Goal: Information Seeking & Learning: Understand process/instructions

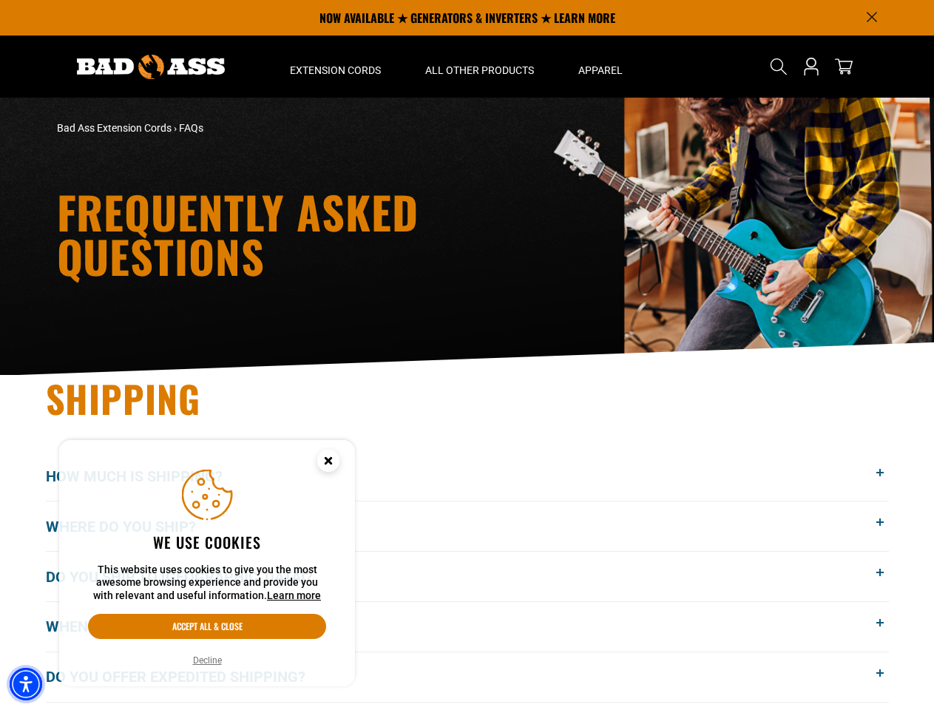
click at [26, 684] on img "Accessibility Menu" at bounding box center [26, 684] width 33 height 33
